Goal: Use online tool/utility: Use online tool/utility

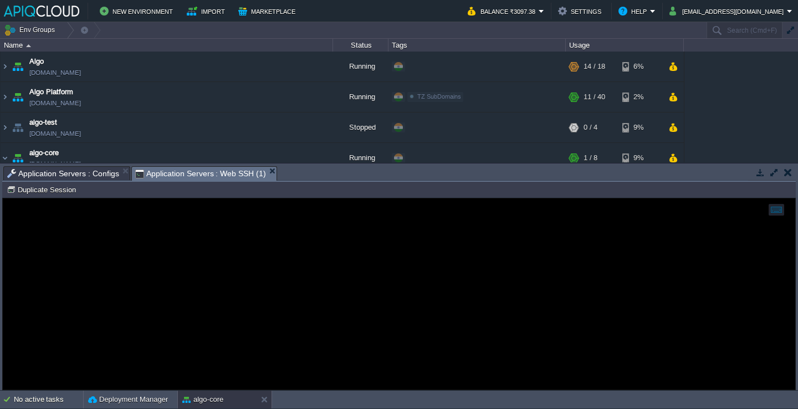
scroll to position [445, 0]
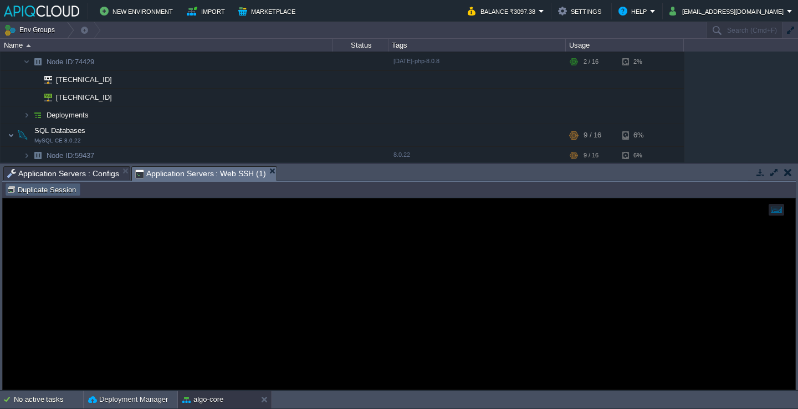
click at [43, 193] on button "Duplicate Session" at bounding box center [43, 190] width 73 height 10
click at [253, 213] on div at bounding box center [399, 293] width 793 height 191
type input "#000000"
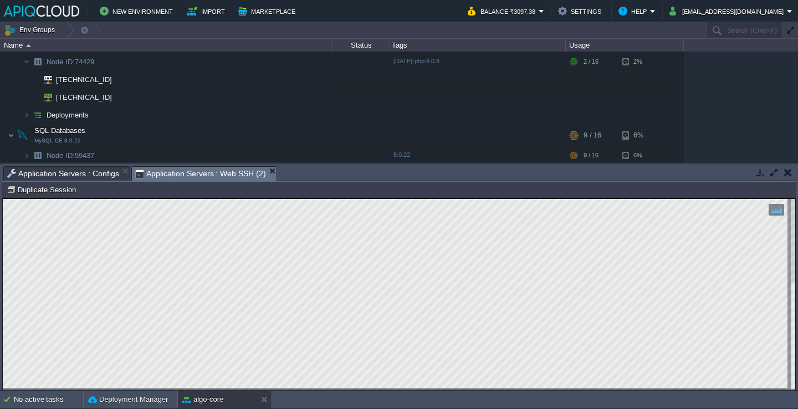
type textarea "[TECHNICAL_ID]"
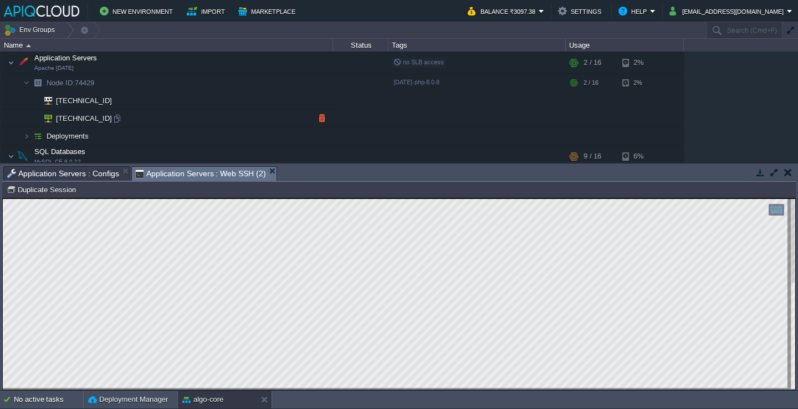
scroll to position [414, 0]
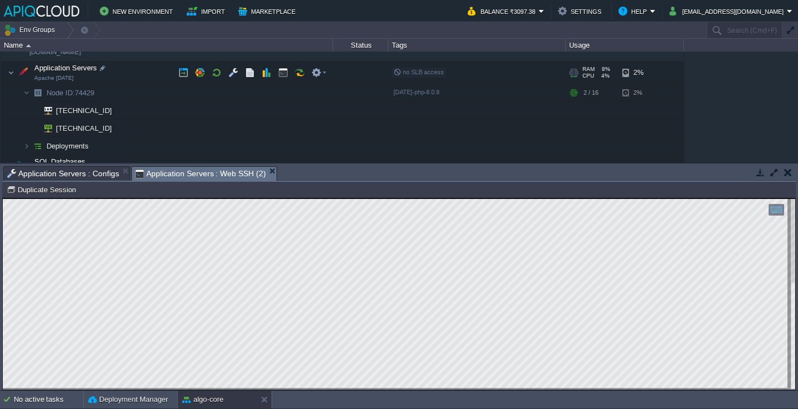
click at [142, 76] on td "Application Servers Apache [DATE]" at bounding box center [167, 73] width 333 height 23
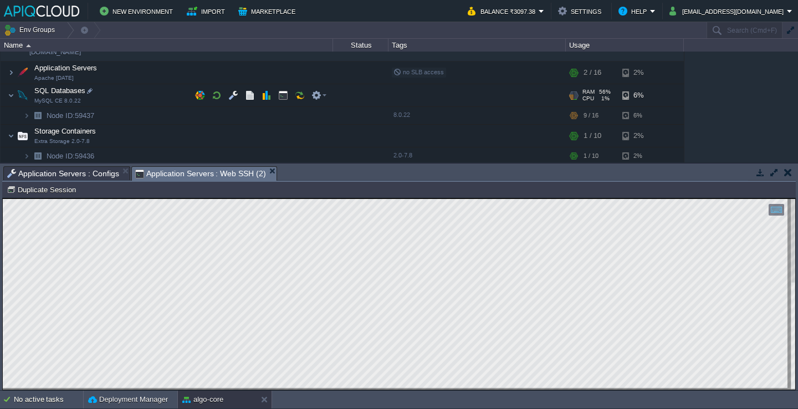
click at [143, 97] on td "SQL Databases MySQL CE 8.0.22" at bounding box center [167, 95] width 333 height 23
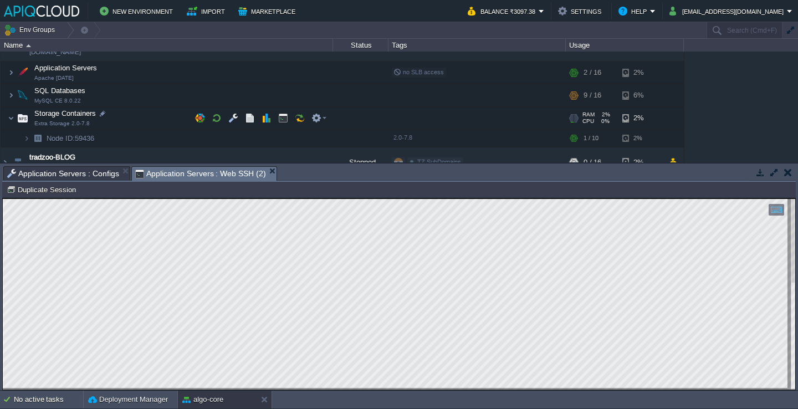
click at [143, 114] on td "Storage Containers Extra Storage 2.0-7.8" at bounding box center [167, 118] width 333 height 23
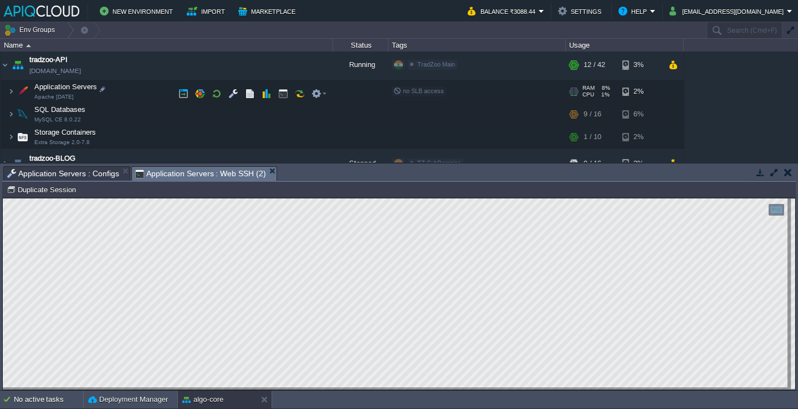
scroll to position [397, 0]
click at [8, 93] on img at bounding box center [11, 90] width 7 height 22
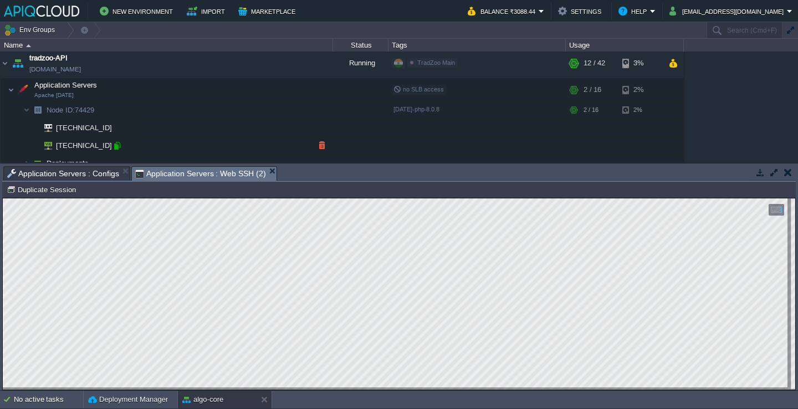
click at [117, 146] on div at bounding box center [117, 146] width 10 height 10
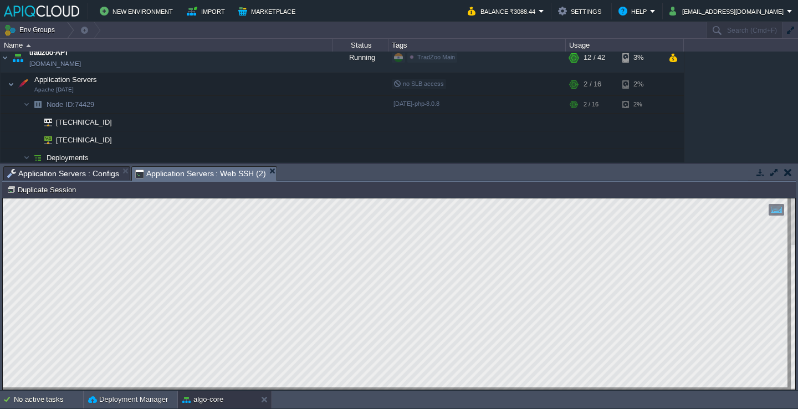
scroll to position [420, 0]
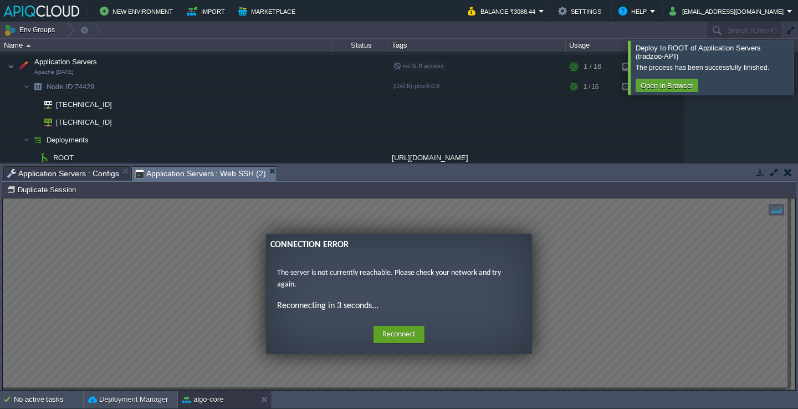
click at [798, 68] on div at bounding box center [811, 67] width 0 height 54
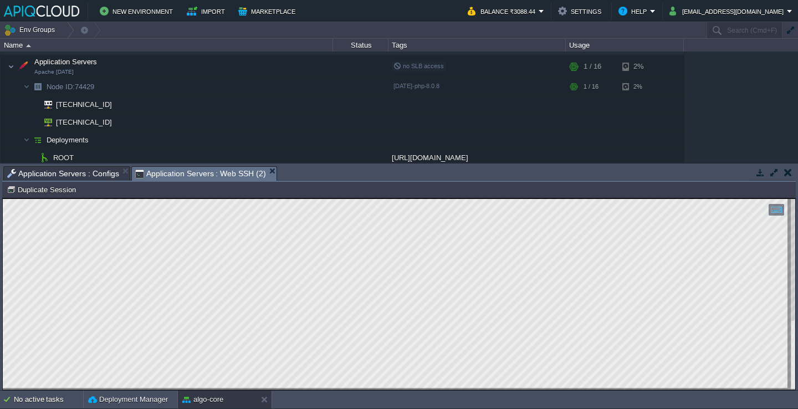
scroll to position [129, 190]
click at [3, 198] on html "Copy: Cmd + C Paste: Cmd + V Settings: Ctrl + Shift + Alt 0" at bounding box center [399, 198] width 793 height 0
type textarea "nodejs@node240891-env-9796630 ~ $ curl -s [URL][DOMAIN_NAME] | egrep 'ip=|colo=…"
click at [106, 105] on div at bounding box center [106, 105] width 10 height 10
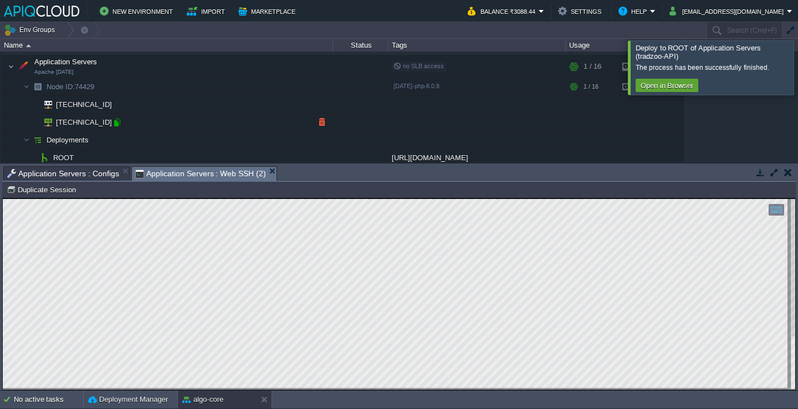
click at [115, 121] on div at bounding box center [117, 122] width 10 height 10
click at [798, 65] on div at bounding box center [811, 67] width 0 height 54
click at [798, 76] on div at bounding box center [811, 67] width 0 height 54
click at [798, 69] on div at bounding box center [811, 67] width 0 height 54
click at [798, 60] on div at bounding box center [811, 67] width 0 height 54
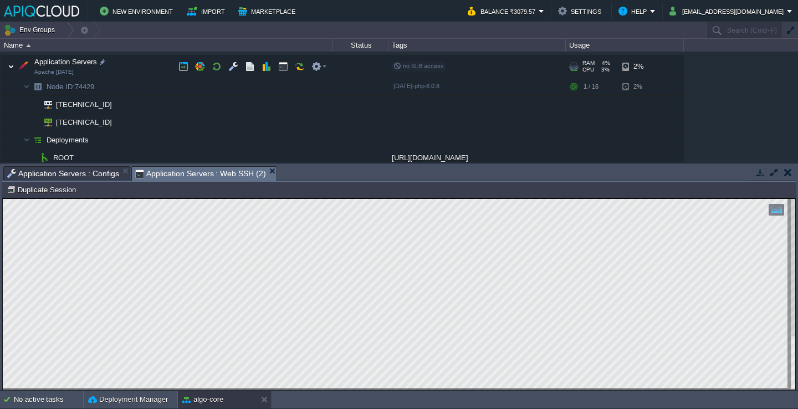
click at [8, 67] on img at bounding box center [11, 66] width 7 height 22
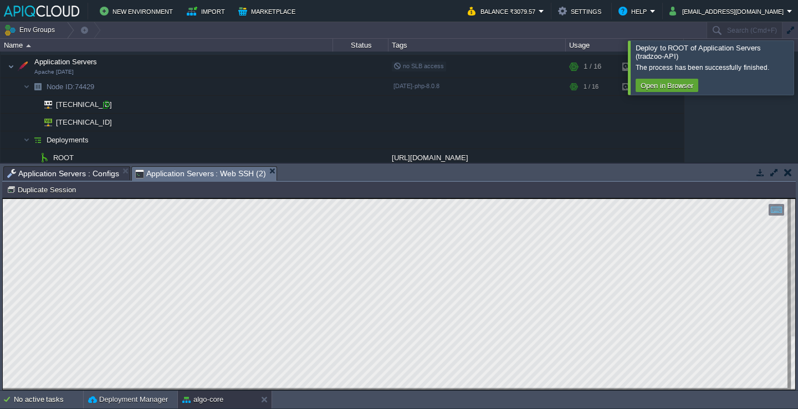
click at [107, 103] on div at bounding box center [106, 105] width 10 height 10
type input "[TECHNICAL_ID]"
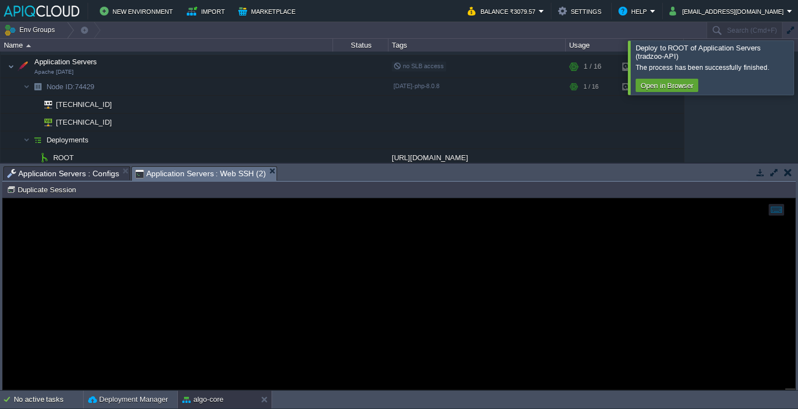
click at [98, 168] on span "Application Servers : Configs" at bounding box center [63, 173] width 112 height 13
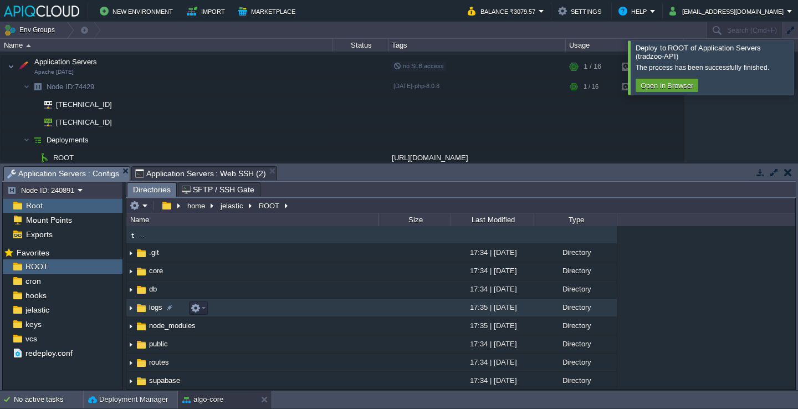
click at [237, 309] on td "logs" at bounding box center [252, 308] width 252 height 18
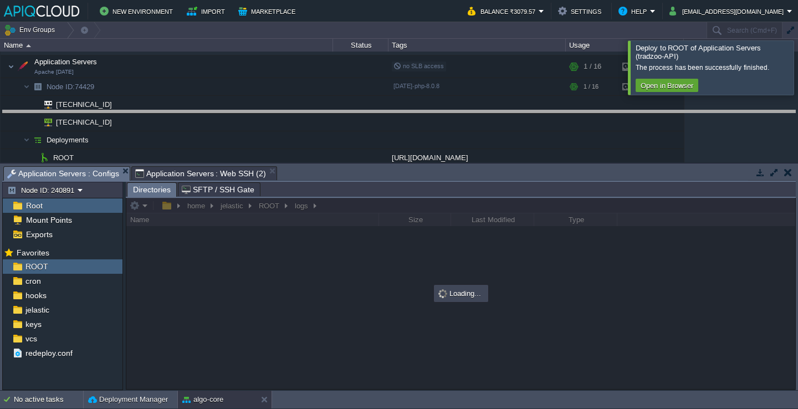
drag, startPoint x: 325, startPoint y: 176, endPoint x: 336, endPoint y: 118, distance: 58.6
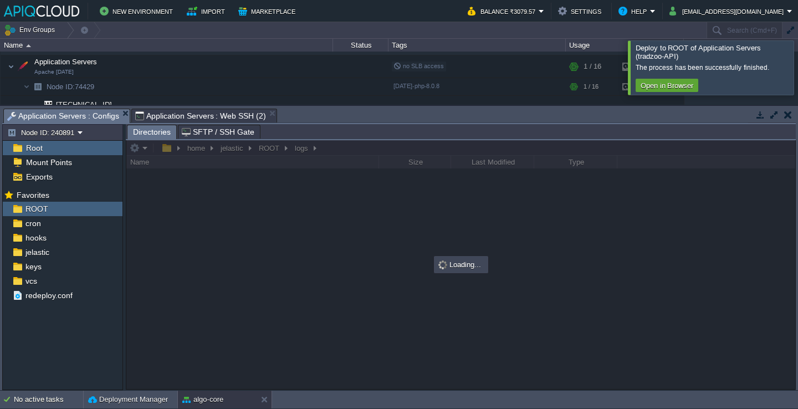
click at [798, 78] on div at bounding box center [811, 67] width 0 height 54
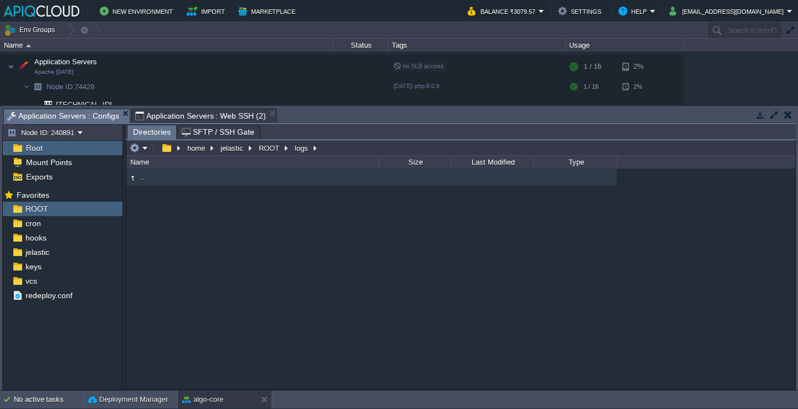
click at [292, 206] on div ".." at bounding box center [460, 278] width 669 height 220
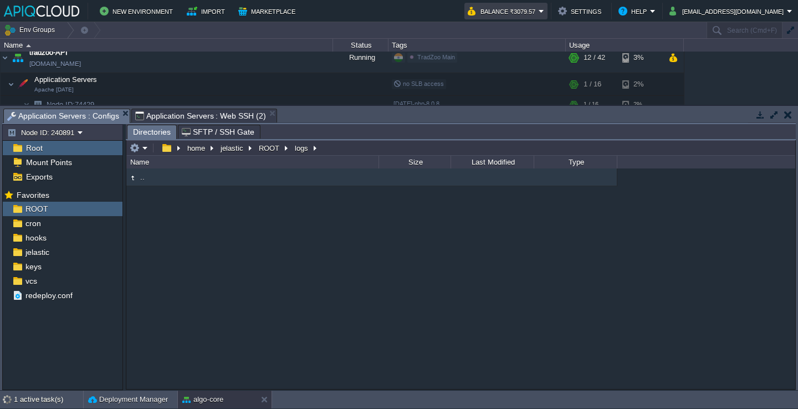
scroll to position [166, 0]
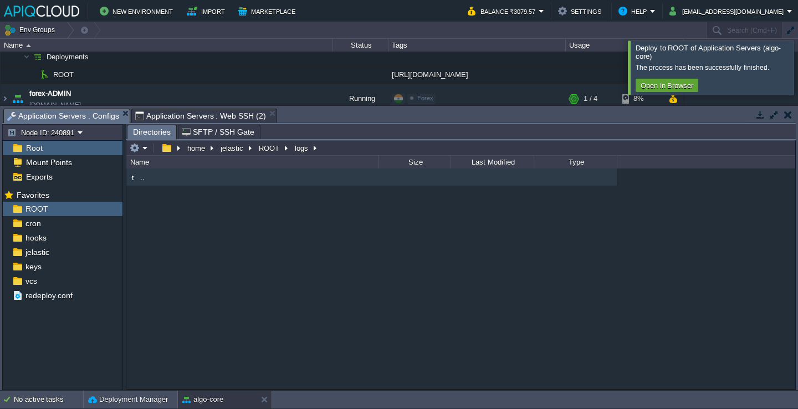
click at [798, 63] on div at bounding box center [811, 67] width 0 height 54
